Goal: Task Accomplishment & Management: Manage account settings

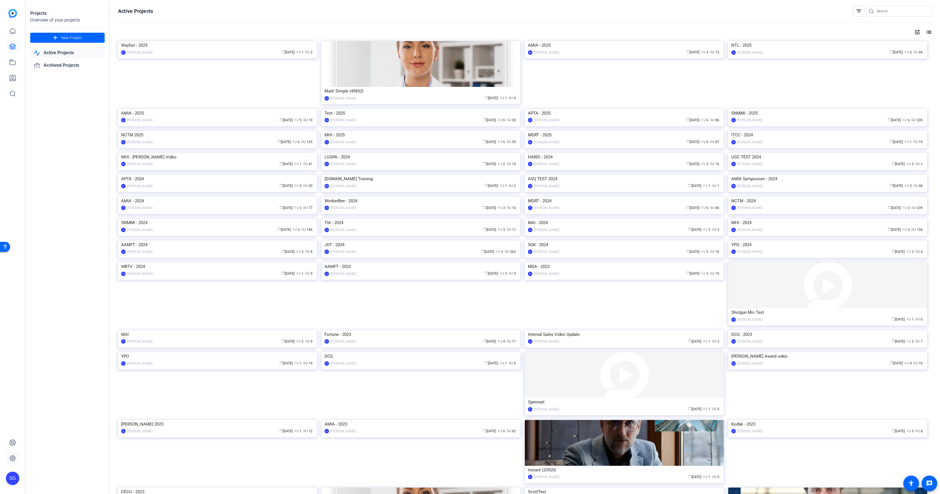
click at [14, 465] on div "SG" at bounding box center [12, 460] width 13 height 49
drag, startPoint x: 14, startPoint y: 461, endPoint x: 21, endPoint y: 461, distance: 6.7
click at [14, 461] on icon at bounding box center [12, 458] width 7 height 7
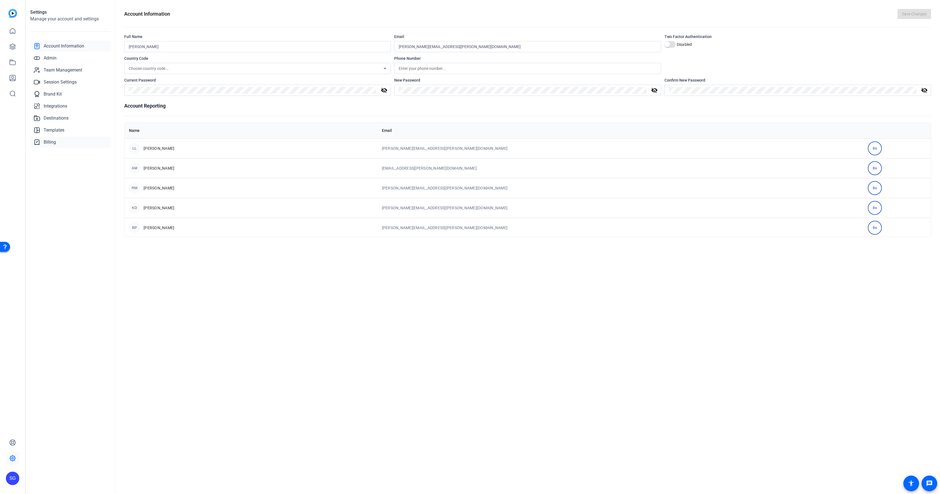
click at [45, 143] on span "Billing" at bounding box center [50, 142] width 12 height 7
